Goal: Find contact information: Find contact information

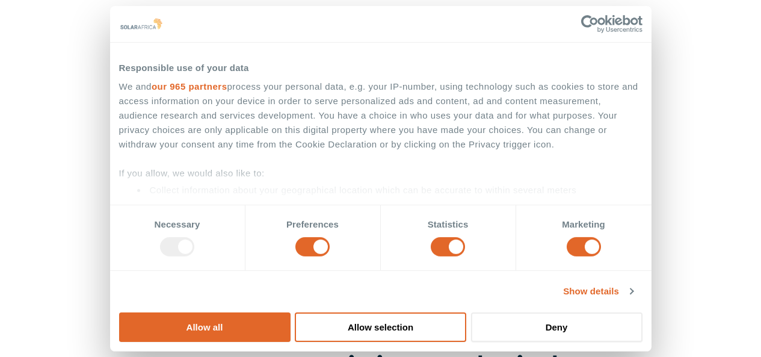
scroll to position [72, 0]
click at [466, 312] on button "Allow selection" at bounding box center [380, 326] width 171 height 29
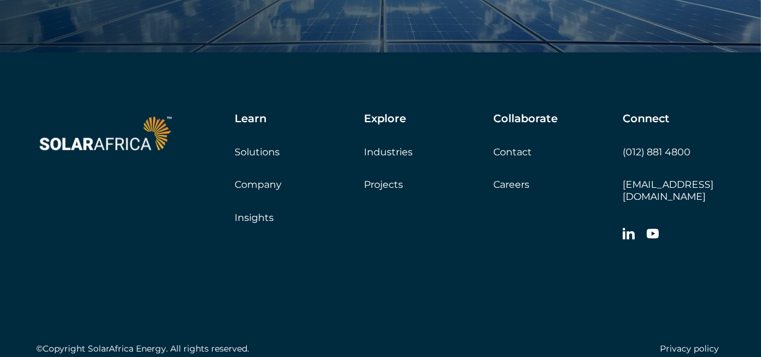
scroll to position [4037, 0]
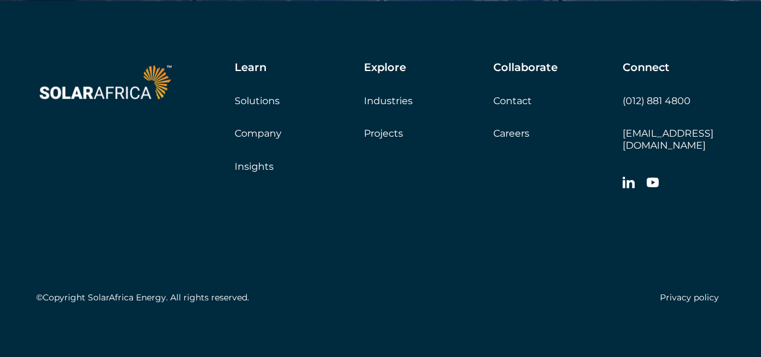
click at [506, 101] on link "Contact" at bounding box center [512, 100] width 38 height 11
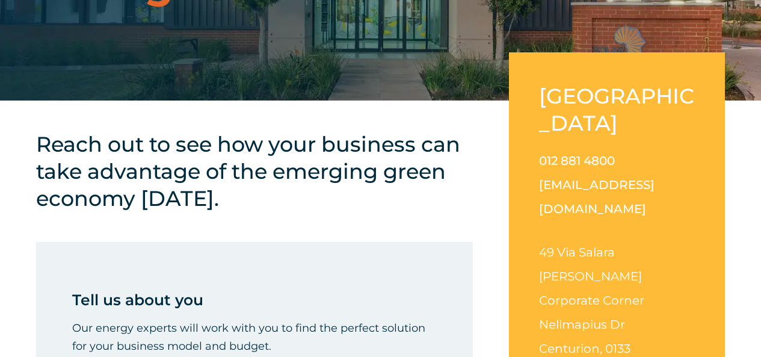
scroll to position [192, 0]
